Goal: Task Accomplishment & Management: Manage account settings

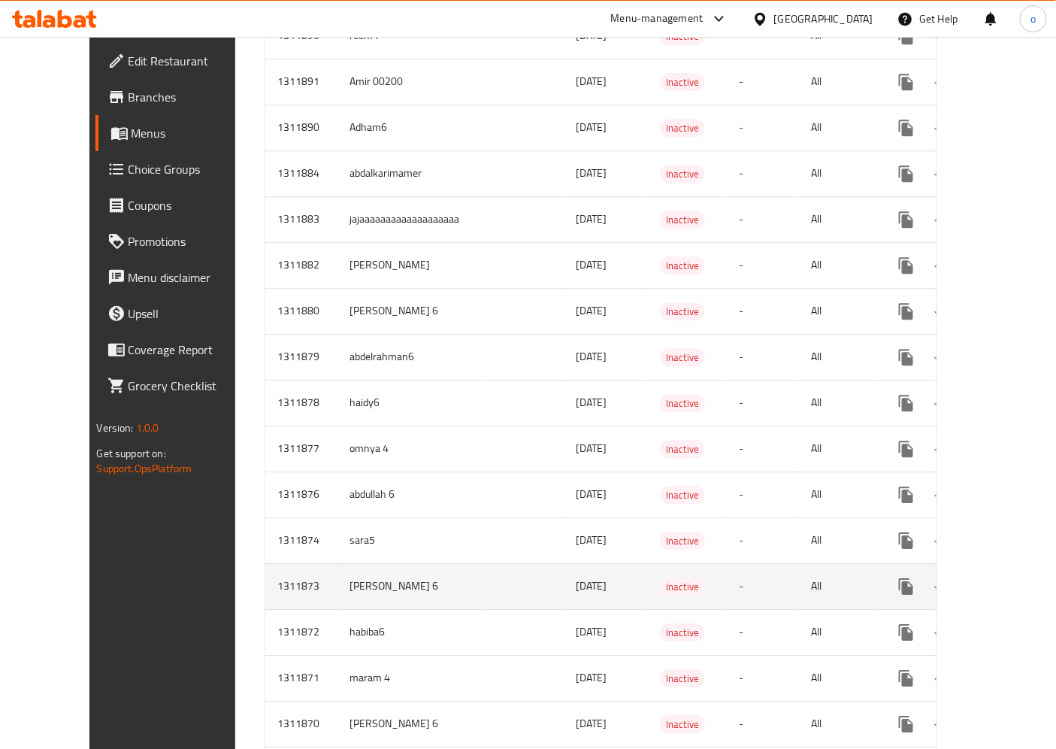
scroll to position [1253, 0]
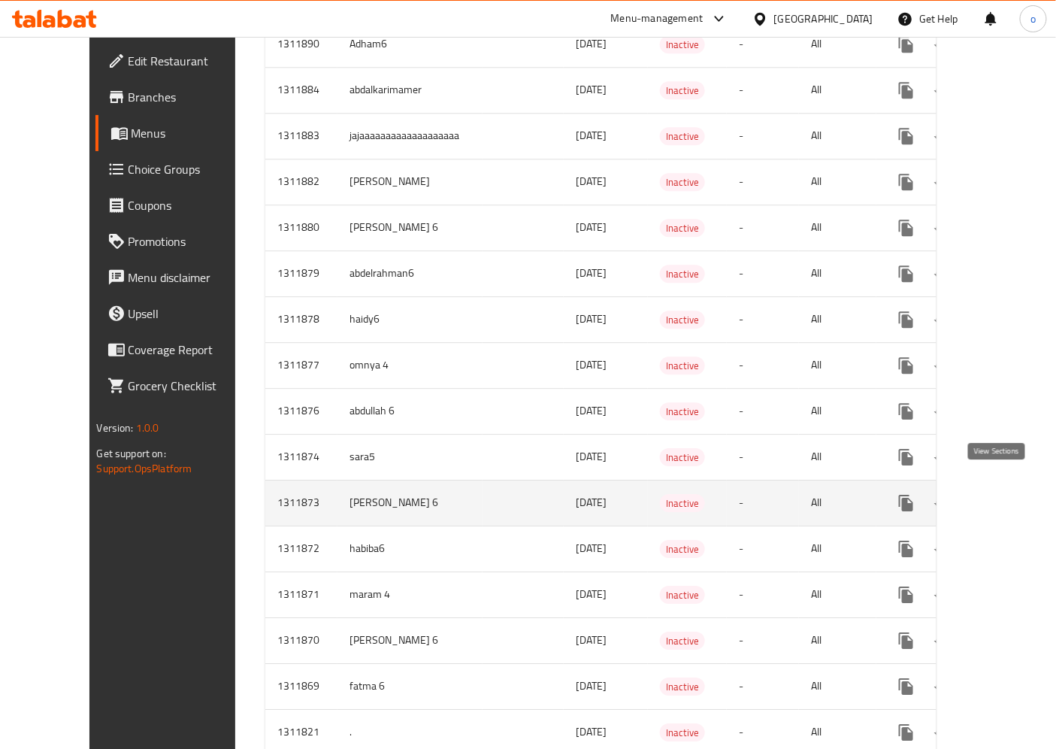
click at [1008, 496] on icon "enhanced table" at bounding box center [1015, 503] width 14 height 14
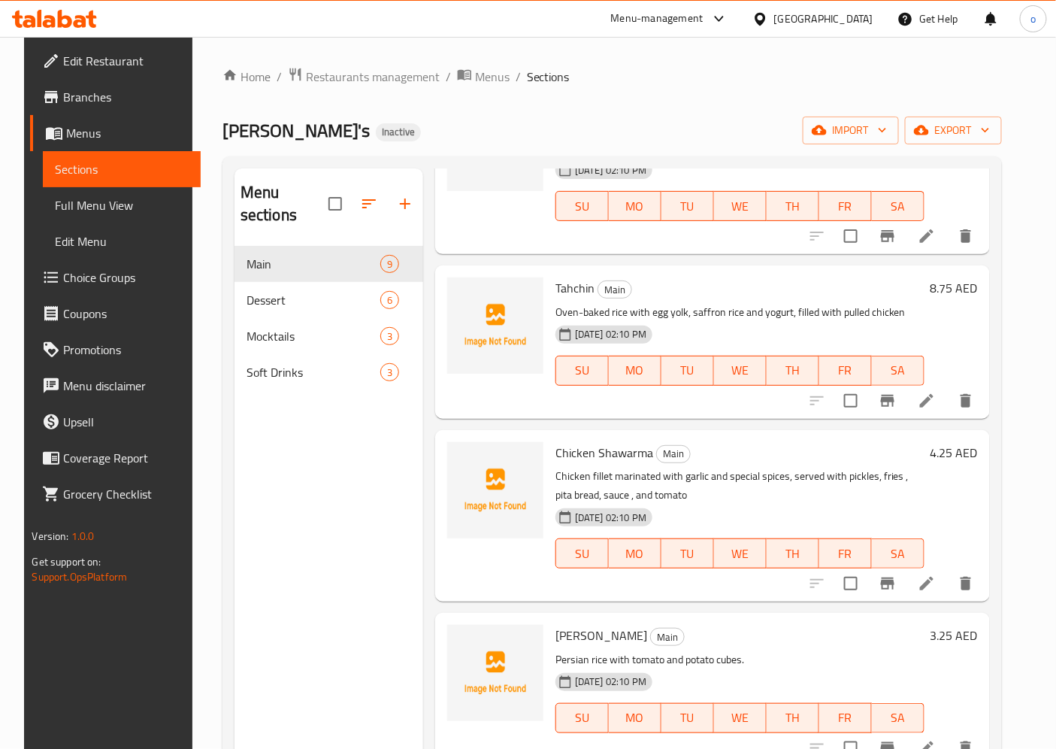
scroll to position [584, 0]
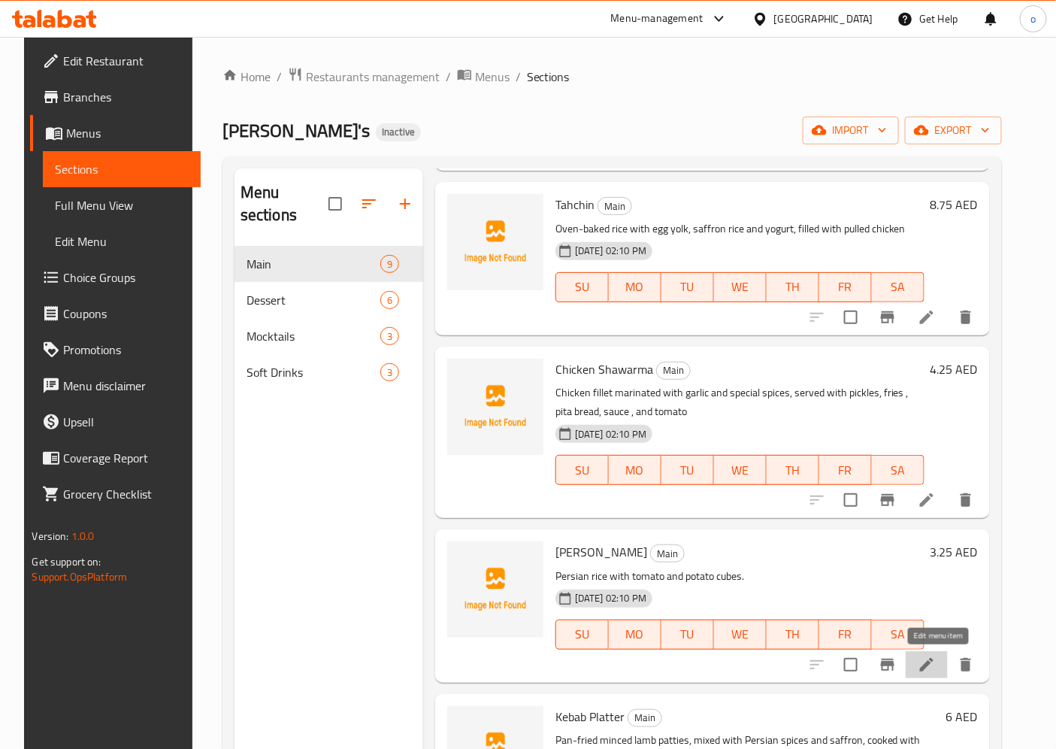
click at [936, 672] on icon at bounding box center [927, 665] width 18 height 18
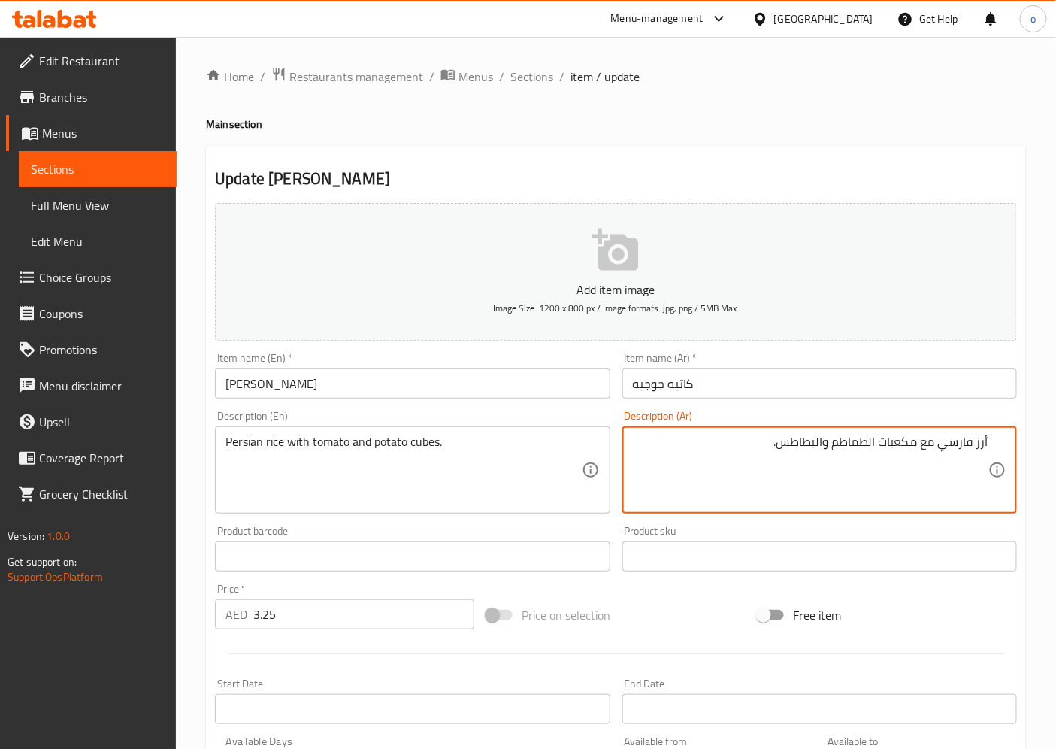
drag, startPoint x: 780, startPoint y: 445, endPoint x: 877, endPoint y: 452, distance: 97.2
click at [877, 452] on textarea "أرز فارسي مع مكعبات الطماطم والبطاطس." at bounding box center [811, 470] width 356 height 71
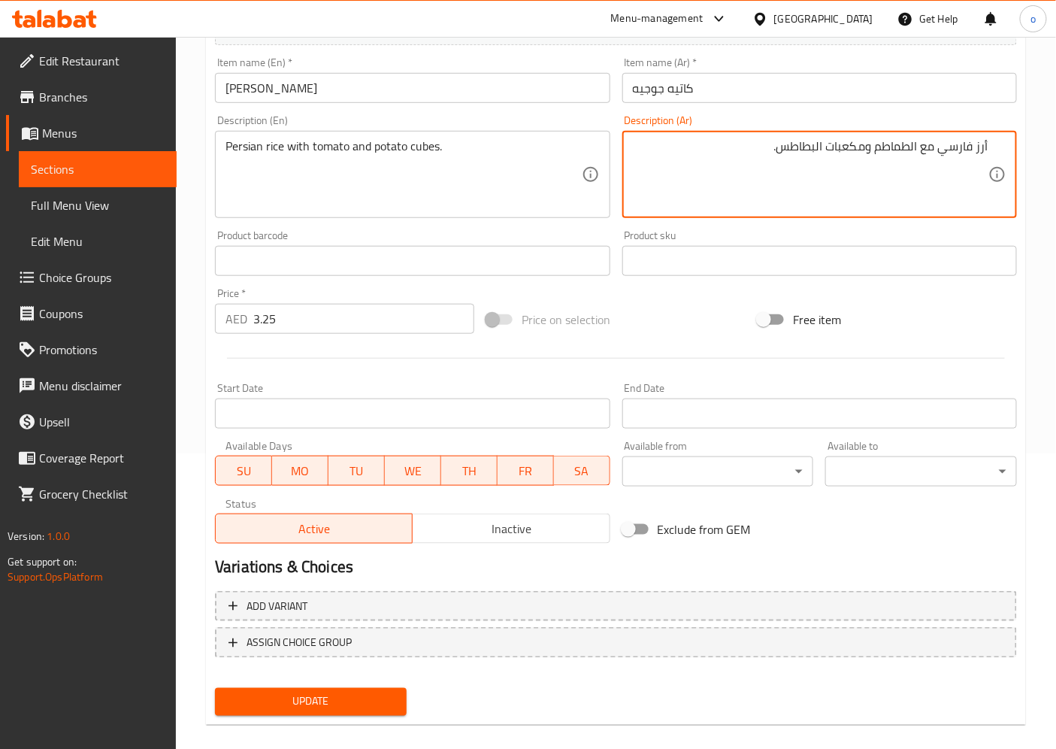
scroll to position [311, 0]
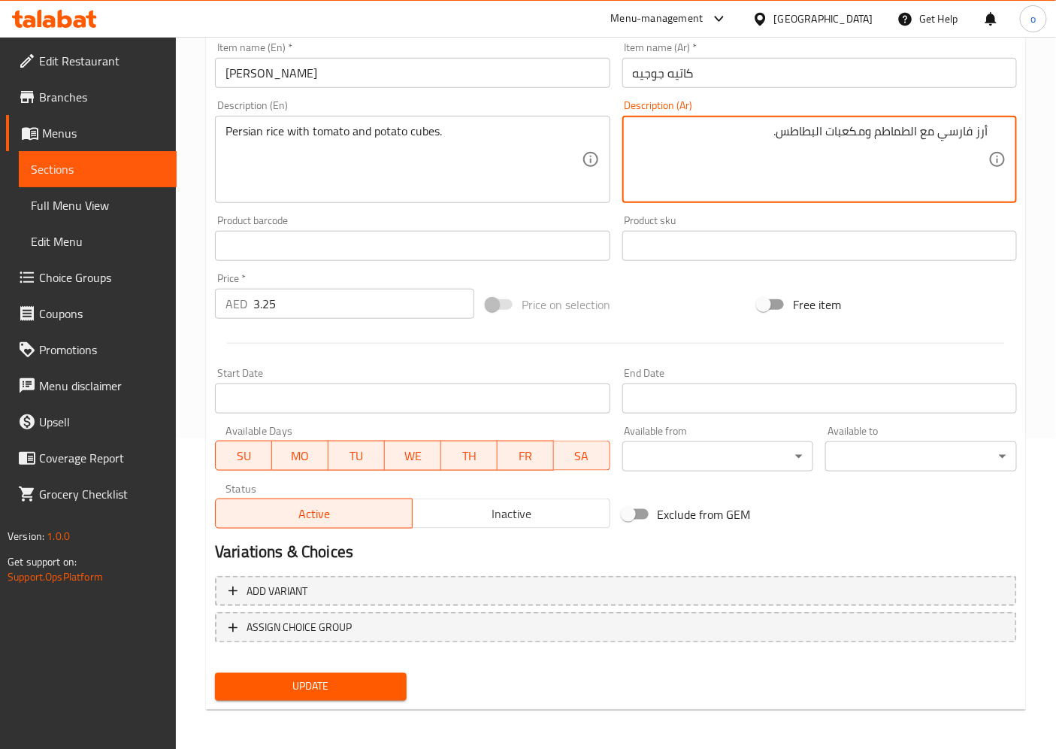
type textarea "أرز فارسي مع الطماطم ومكعبات البطاطس."
click at [331, 673] on button "Update" at bounding box center [311, 687] width 192 height 28
